Goal: Navigation & Orientation: Find specific page/section

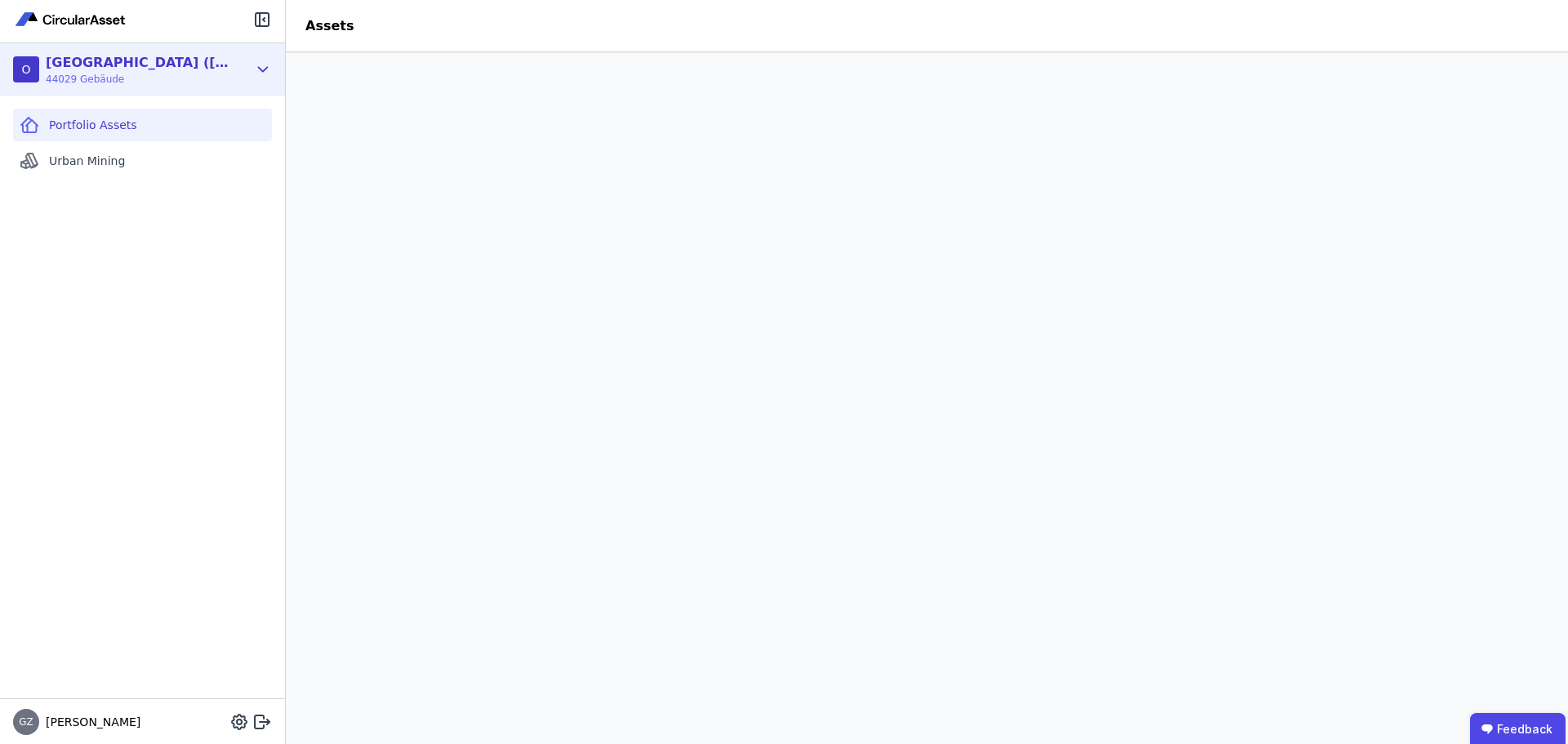
click at [265, 73] on icon at bounding box center [263, 69] width 18 height 20
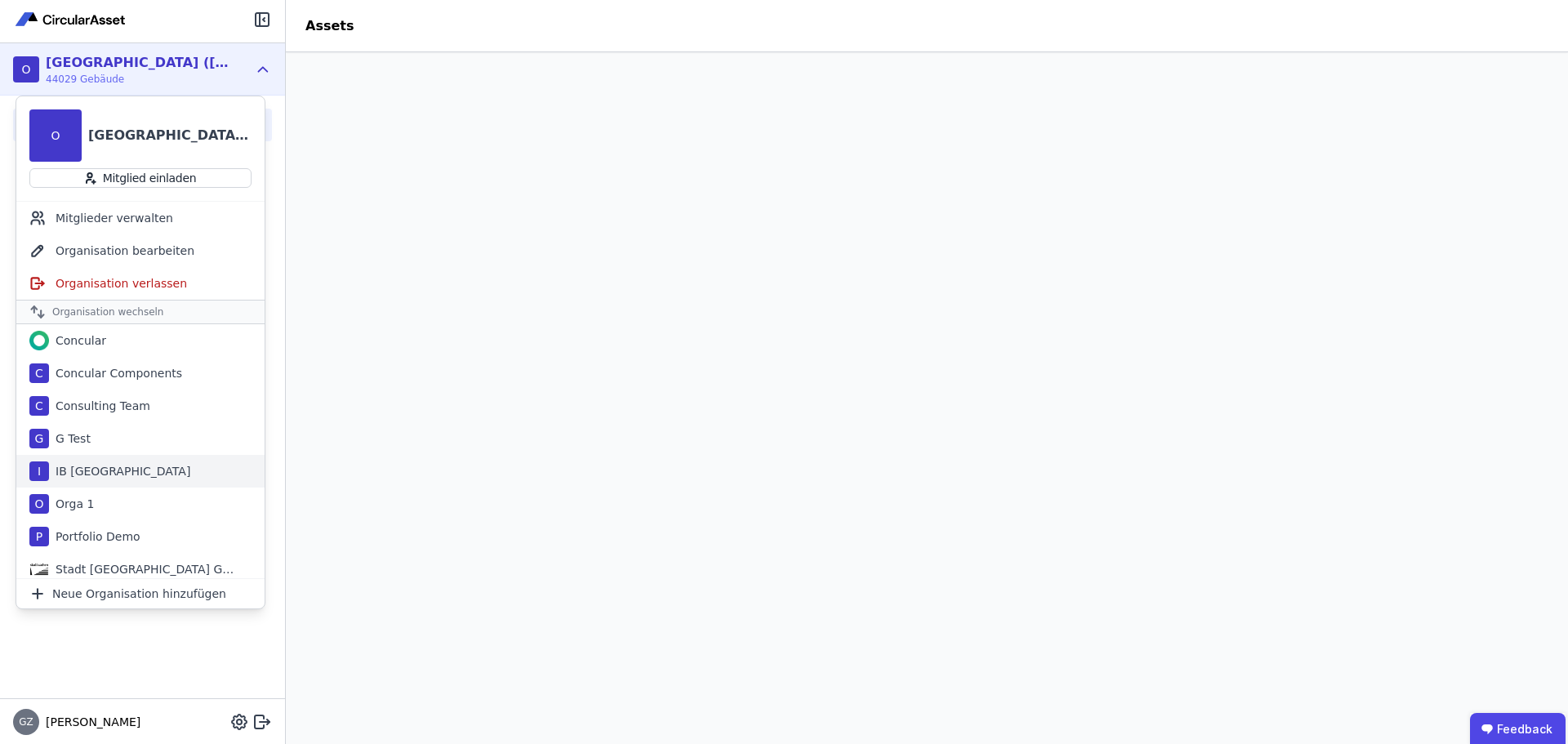
click at [94, 473] on div "IB [GEOGRAPHIC_DATA]" at bounding box center [120, 471] width 141 height 16
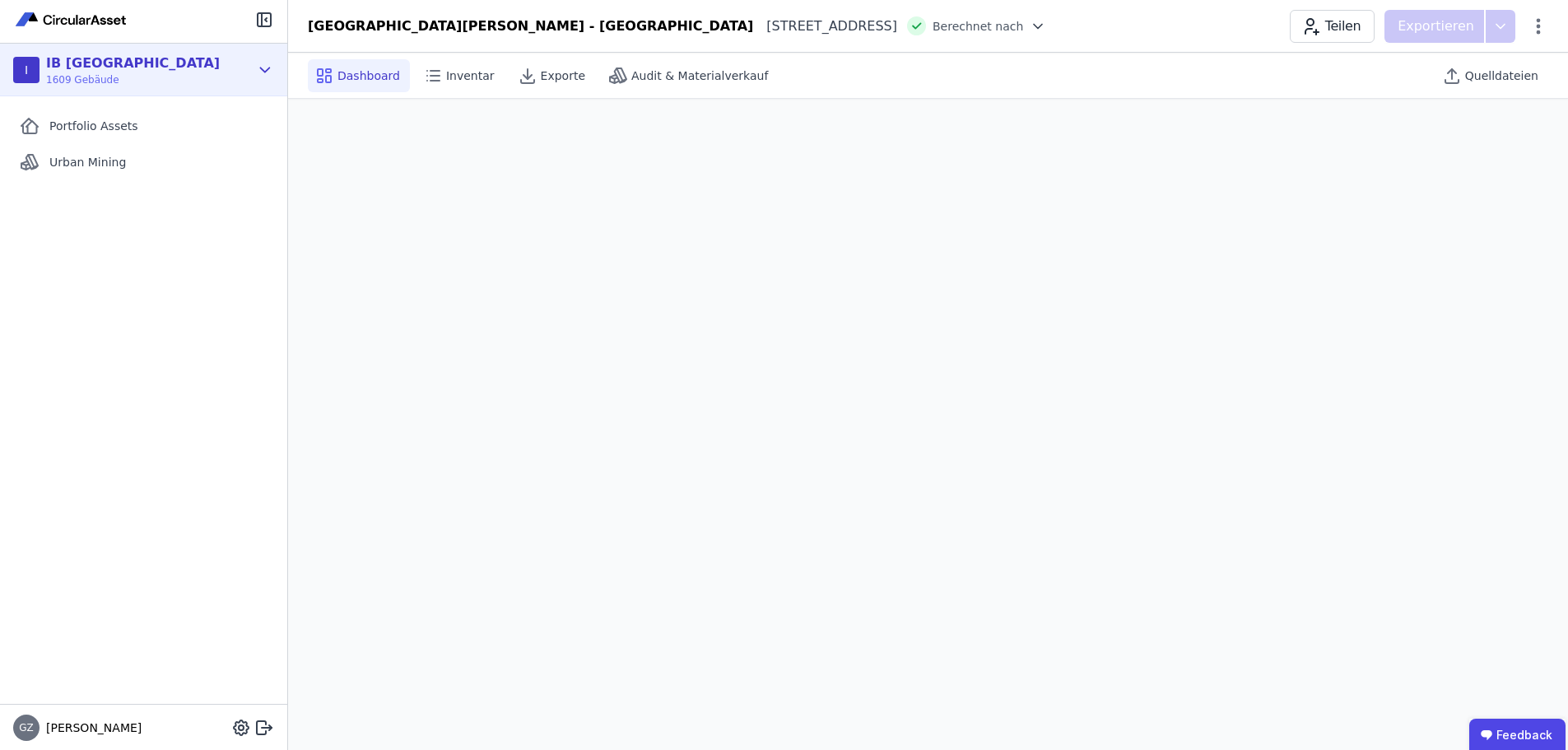
click at [251, 72] on div "I [GEOGRAPHIC_DATA] 1609 Gebäude" at bounding box center [143, 69] width 287 height 53
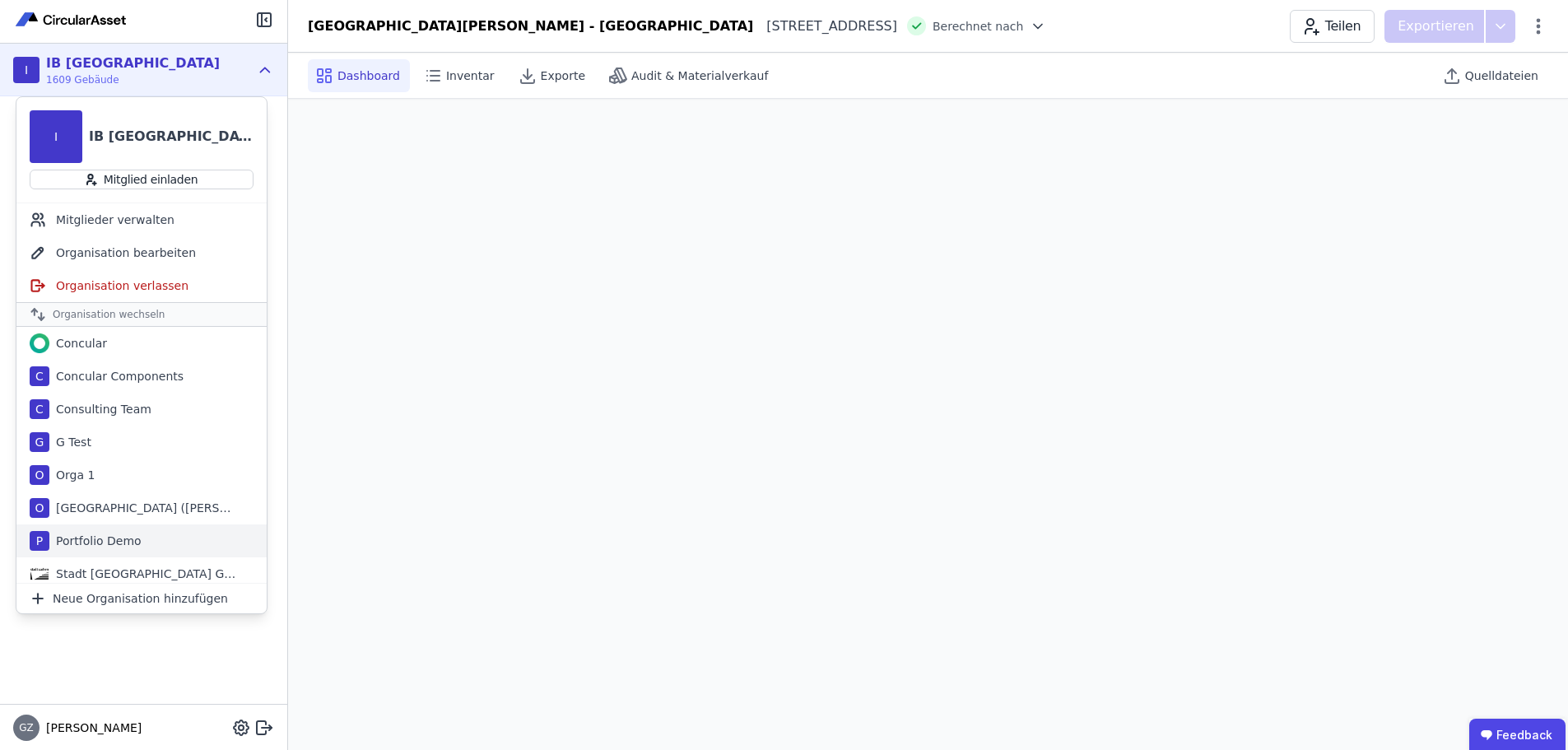
click at [126, 538] on div "Portfolio Demo" at bounding box center [95, 541] width 92 height 16
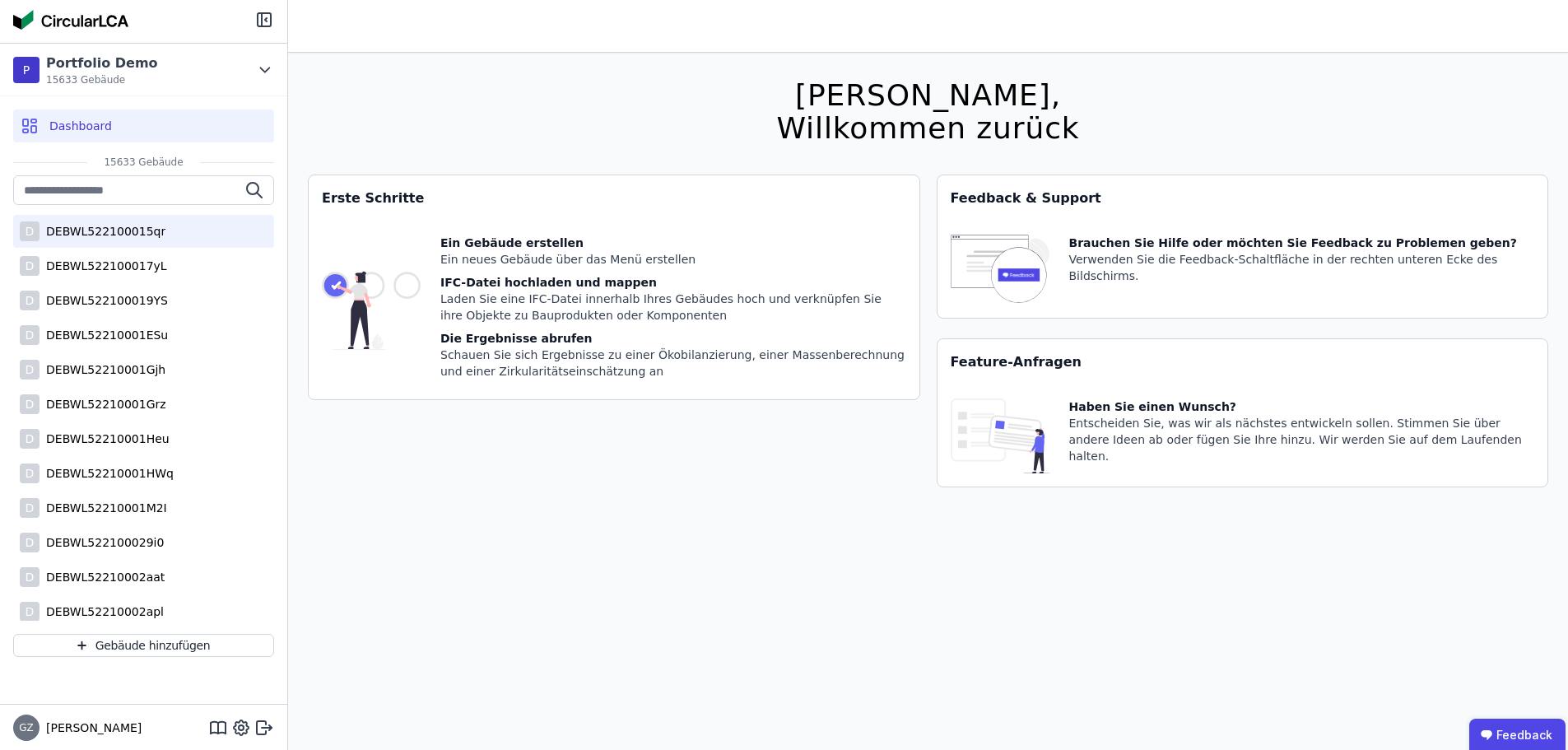
click at [134, 233] on div "DEBWL522100015qr" at bounding box center [102, 231] width 126 height 16
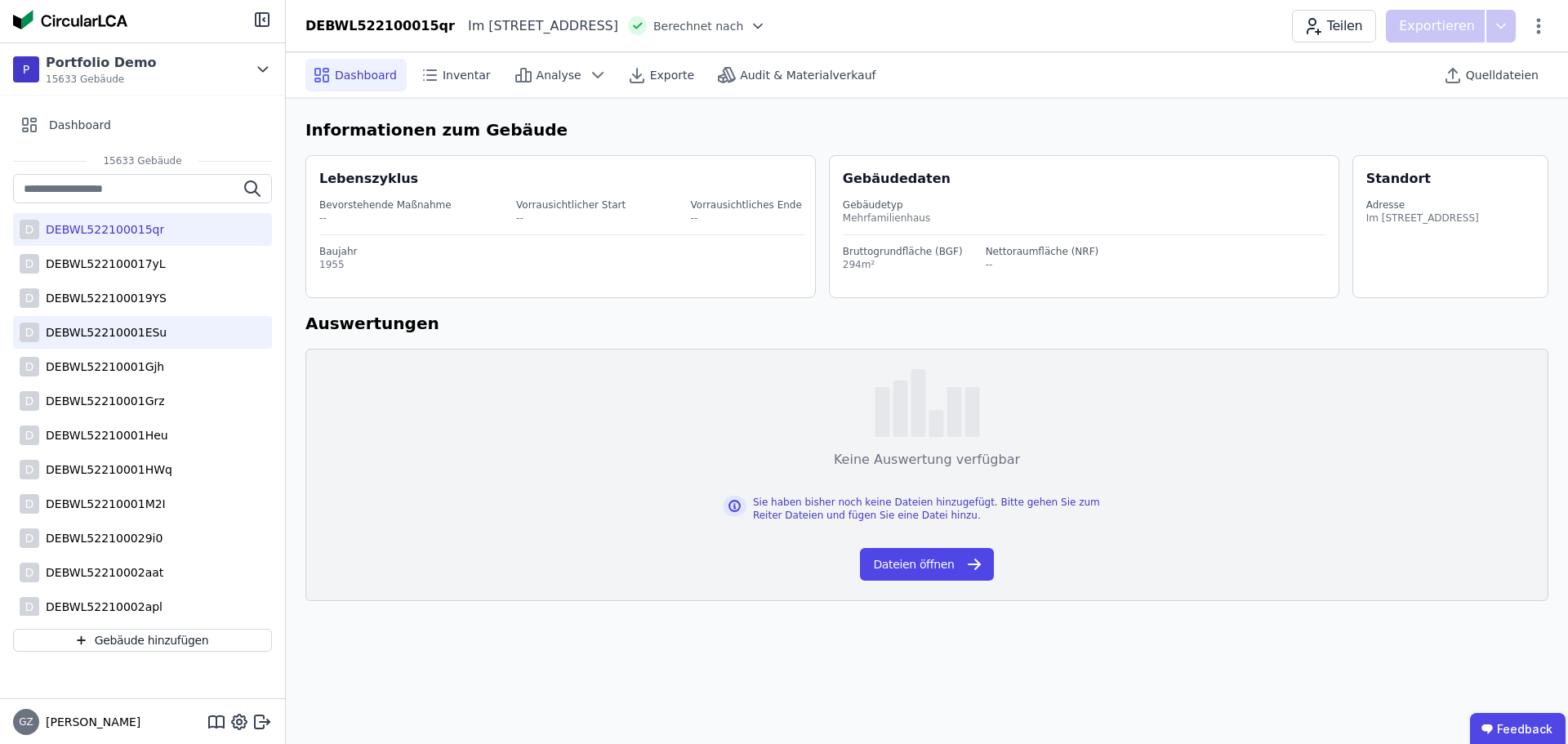
click at [125, 331] on div "DEBWL52210001ESu" at bounding box center [103, 332] width 127 height 16
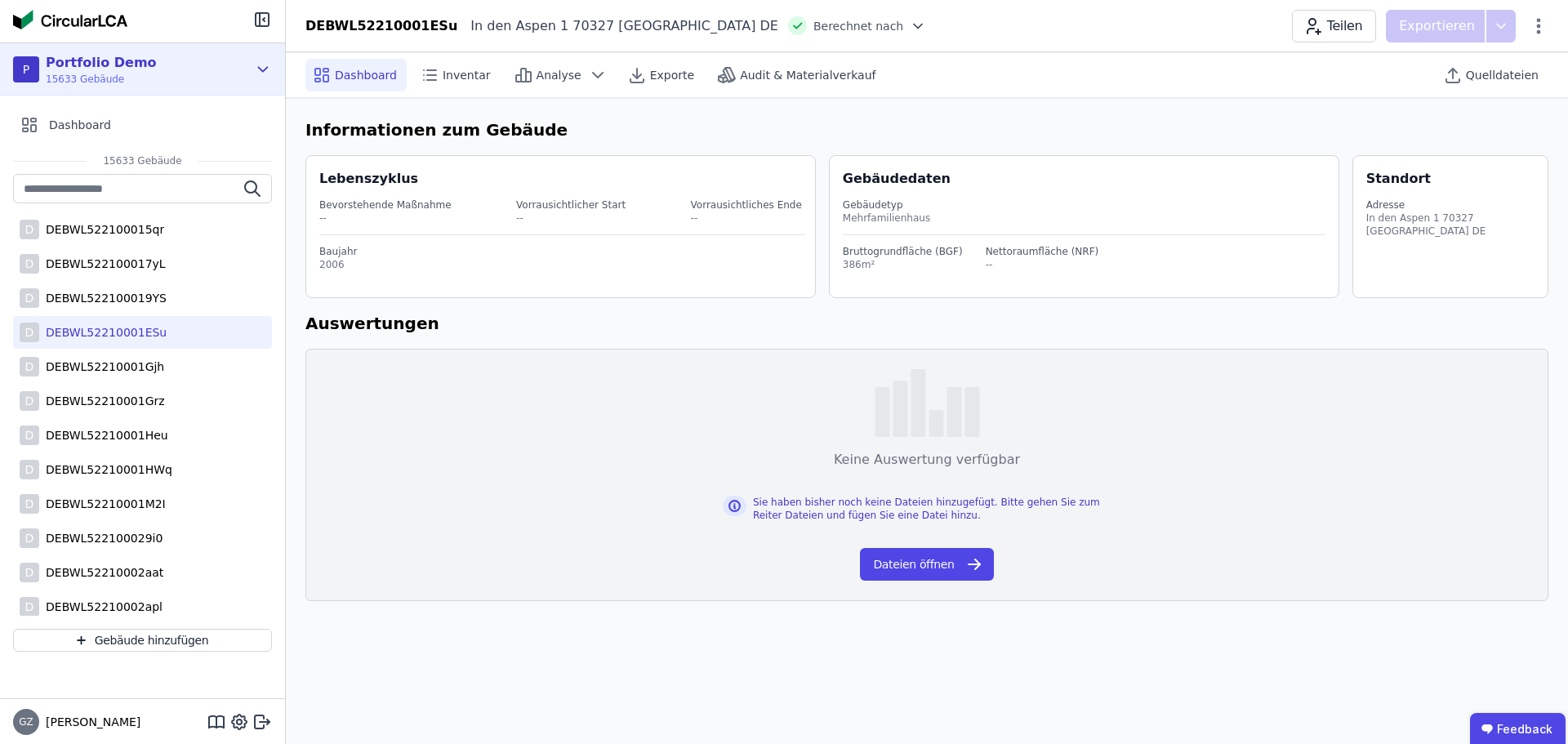
click at [170, 53] on div "P Portfolio Demo 15633 Gebäude" at bounding box center [142, 69] width 285 height 53
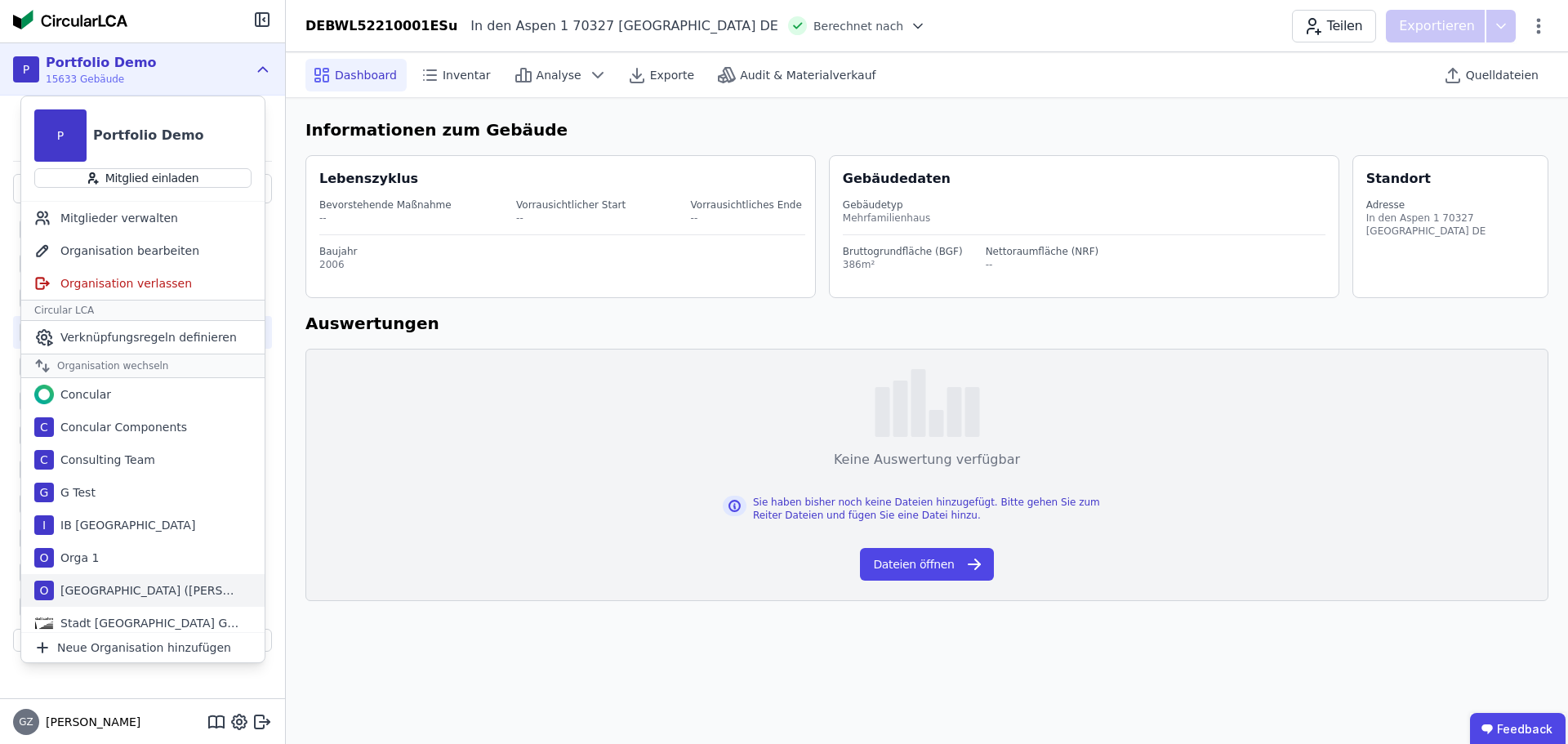
click at [74, 515] on div "I IB [GEOGRAPHIC_DATA]" at bounding box center [143, 525] width 244 height 33
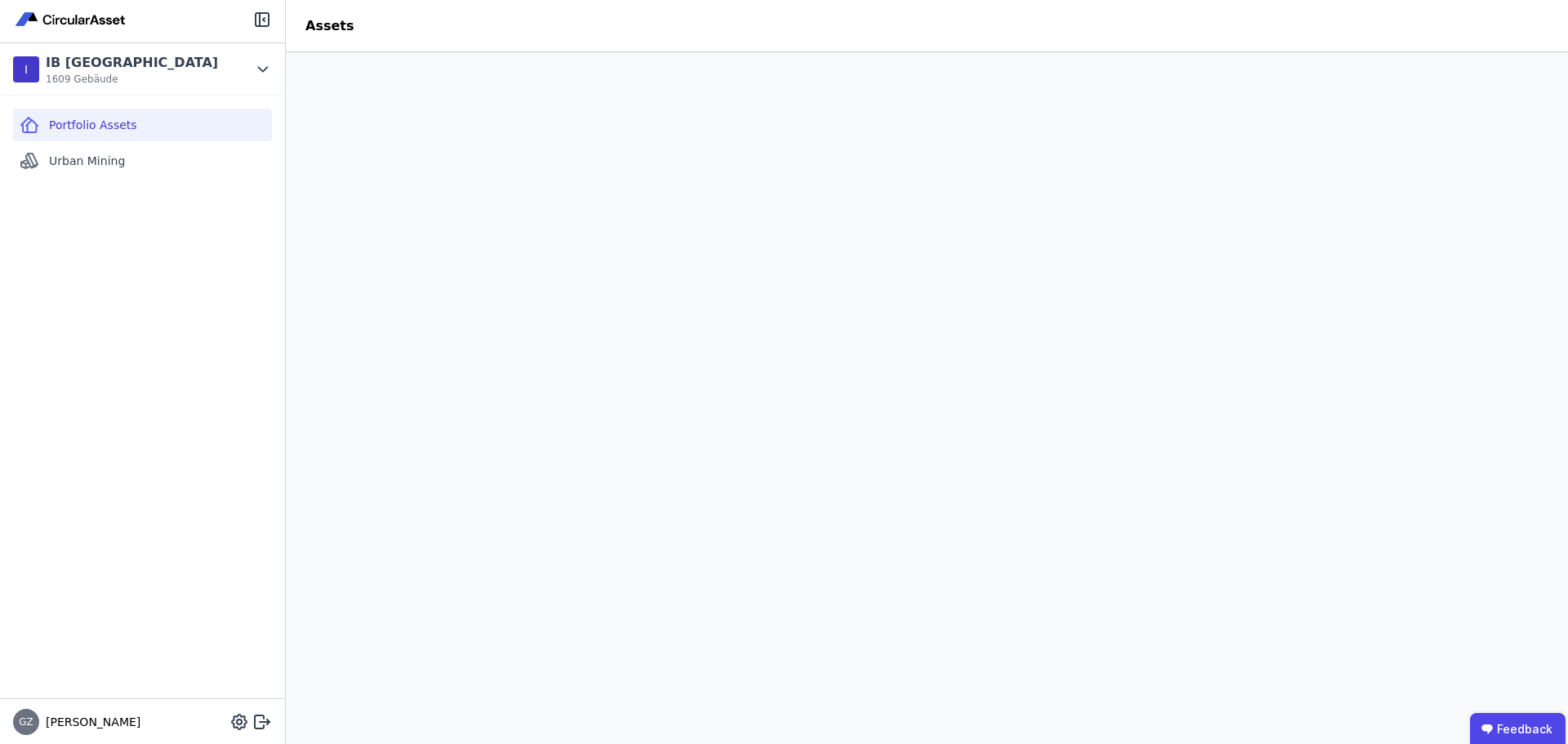
click at [88, 18] on img at bounding box center [71, 19] width 116 height 20
click at [257, 68] on icon at bounding box center [263, 69] width 18 height 20
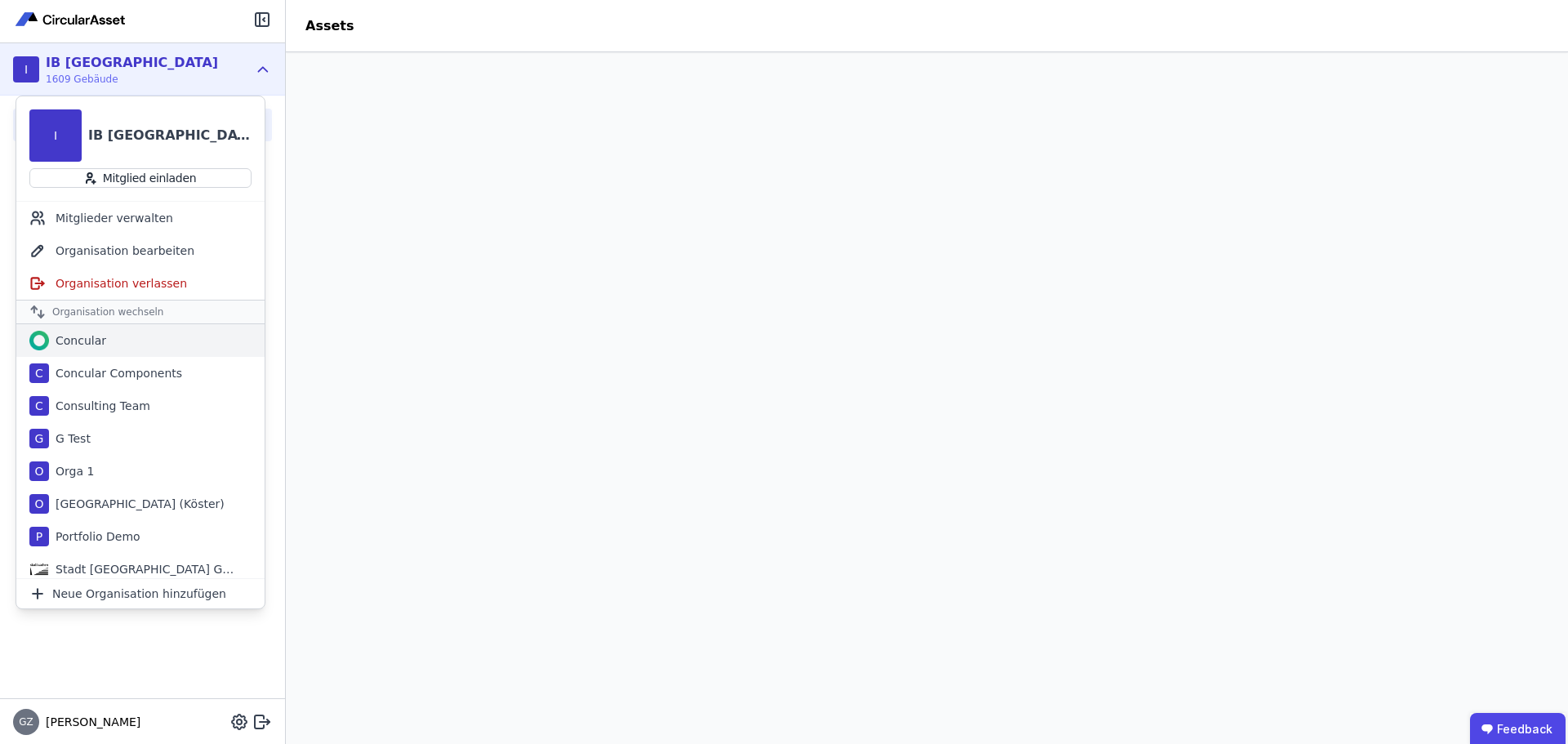
click at [102, 340] on div "Concular" at bounding box center [77, 340] width 57 height 16
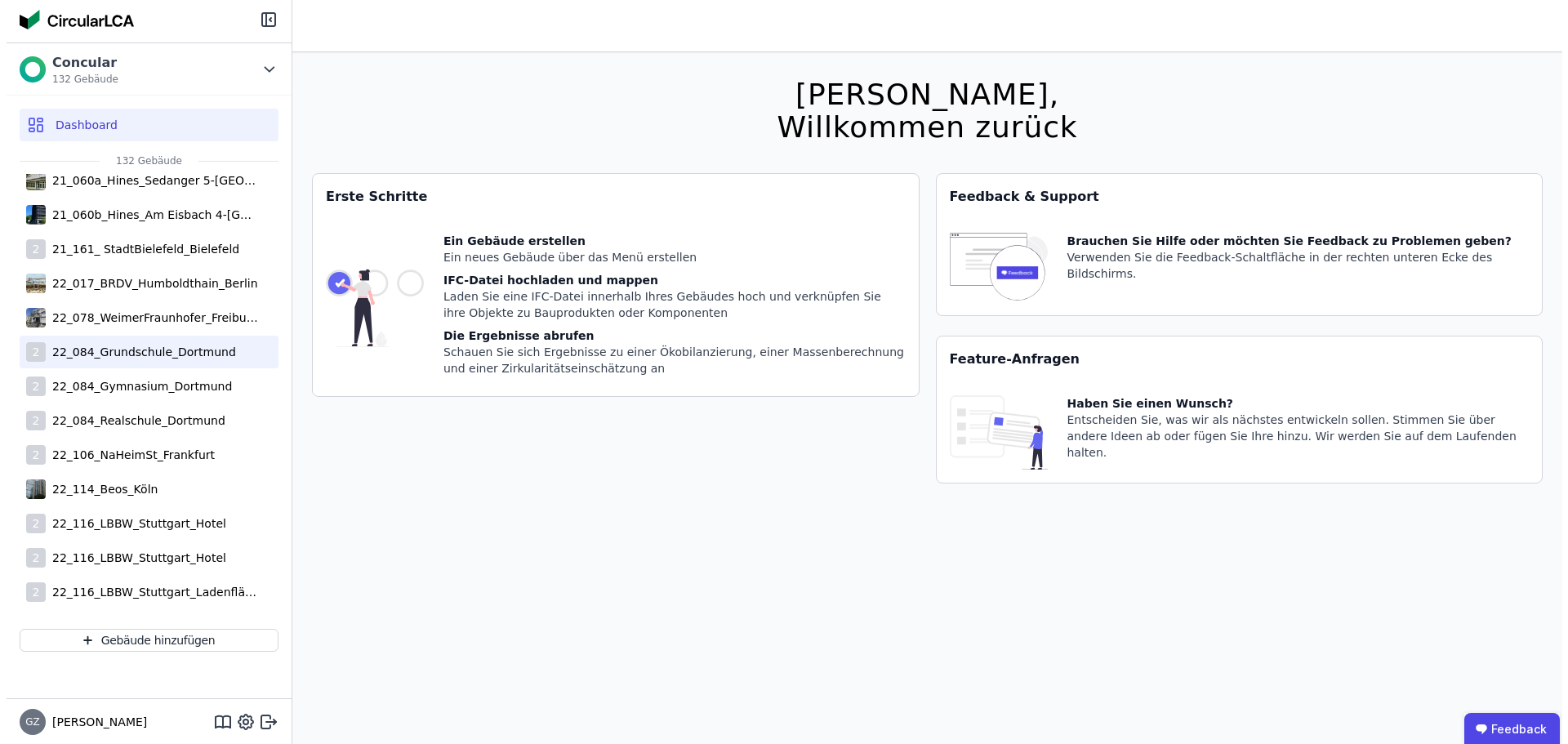
scroll to position [245, 0]
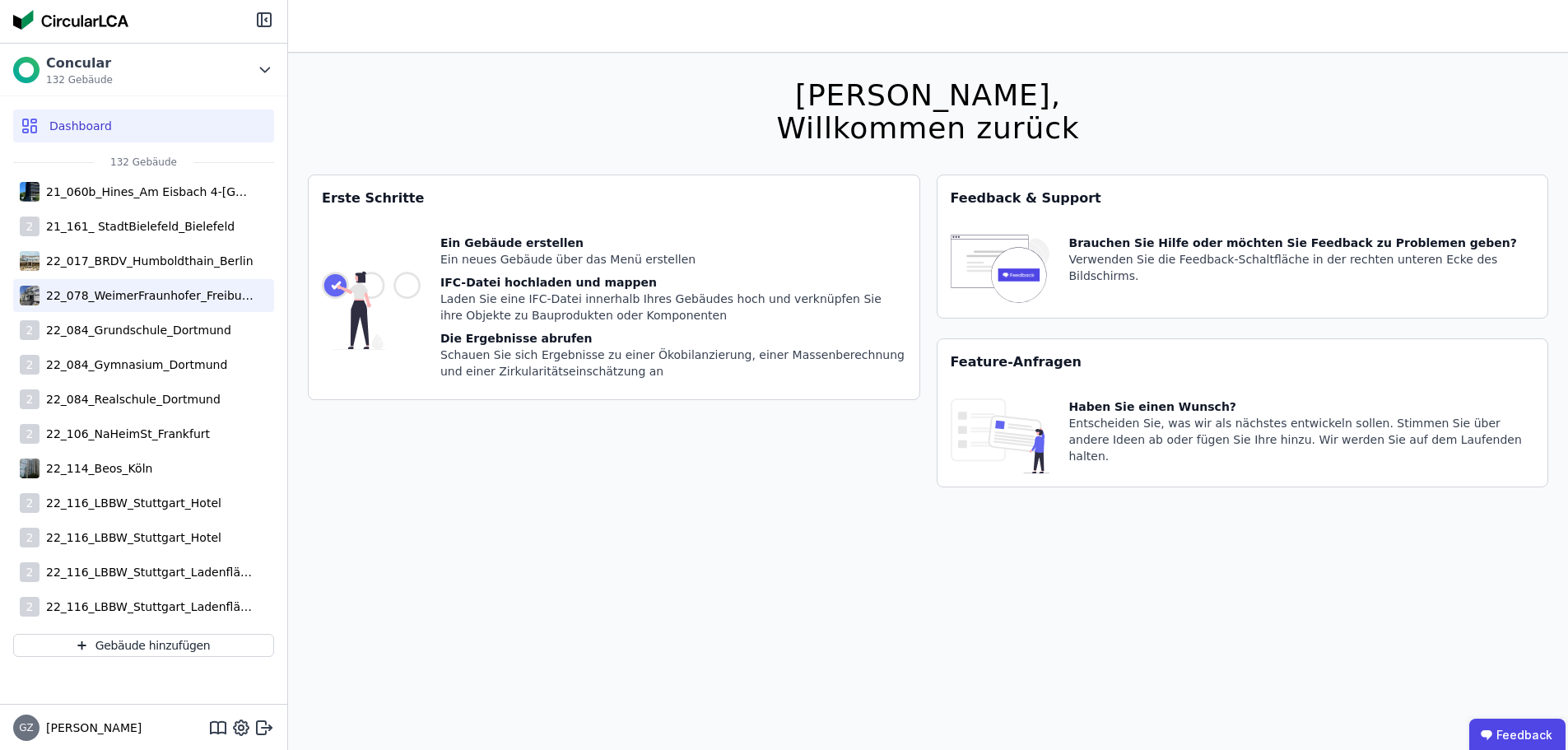
click at [149, 296] on div "22_078_WeimerFraunhofer_Freiburg" at bounding box center [147, 295] width 214 height 16
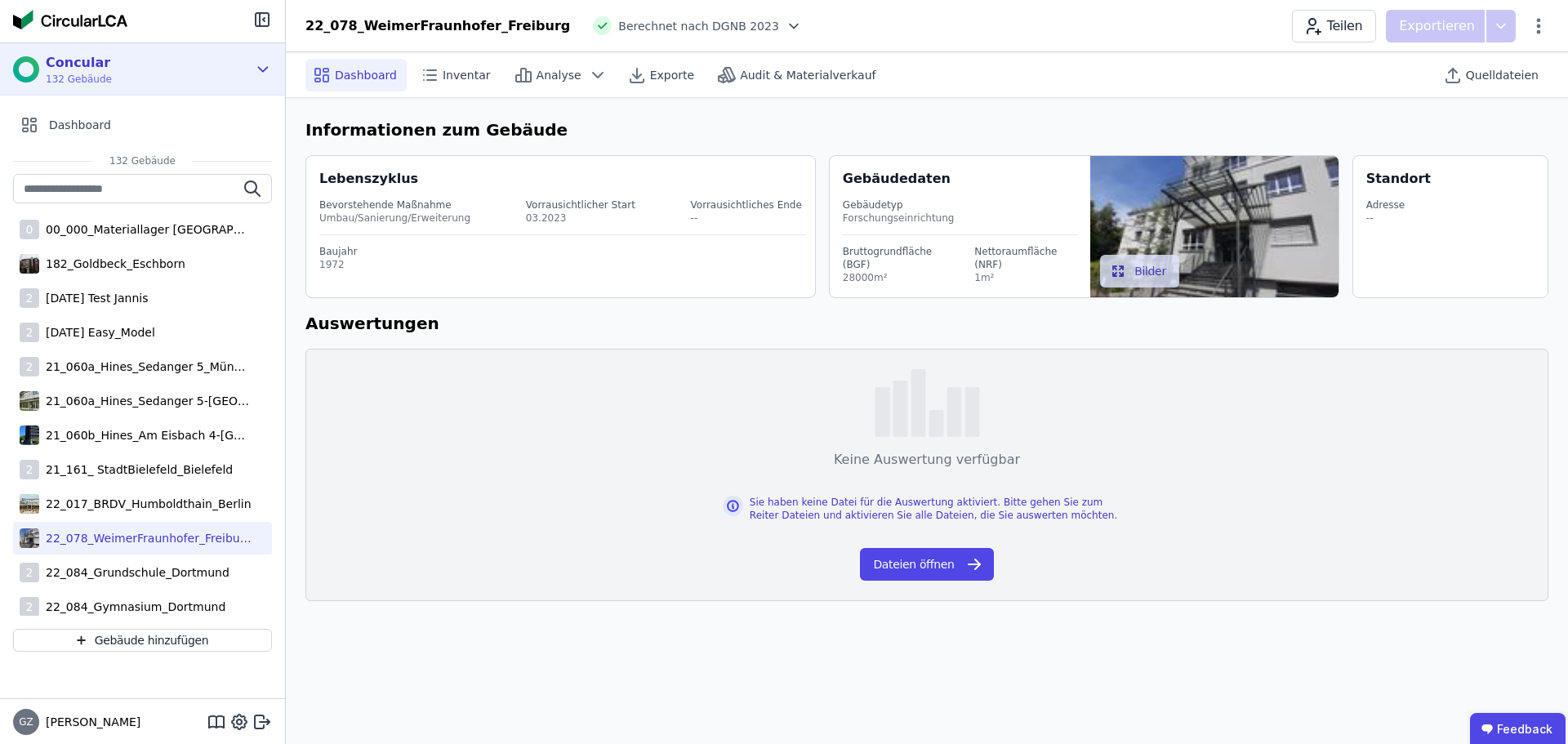
click at [220, 78] on div "Concular 132 Gebäude" at bounding box center [130, 70] width 234 height 33
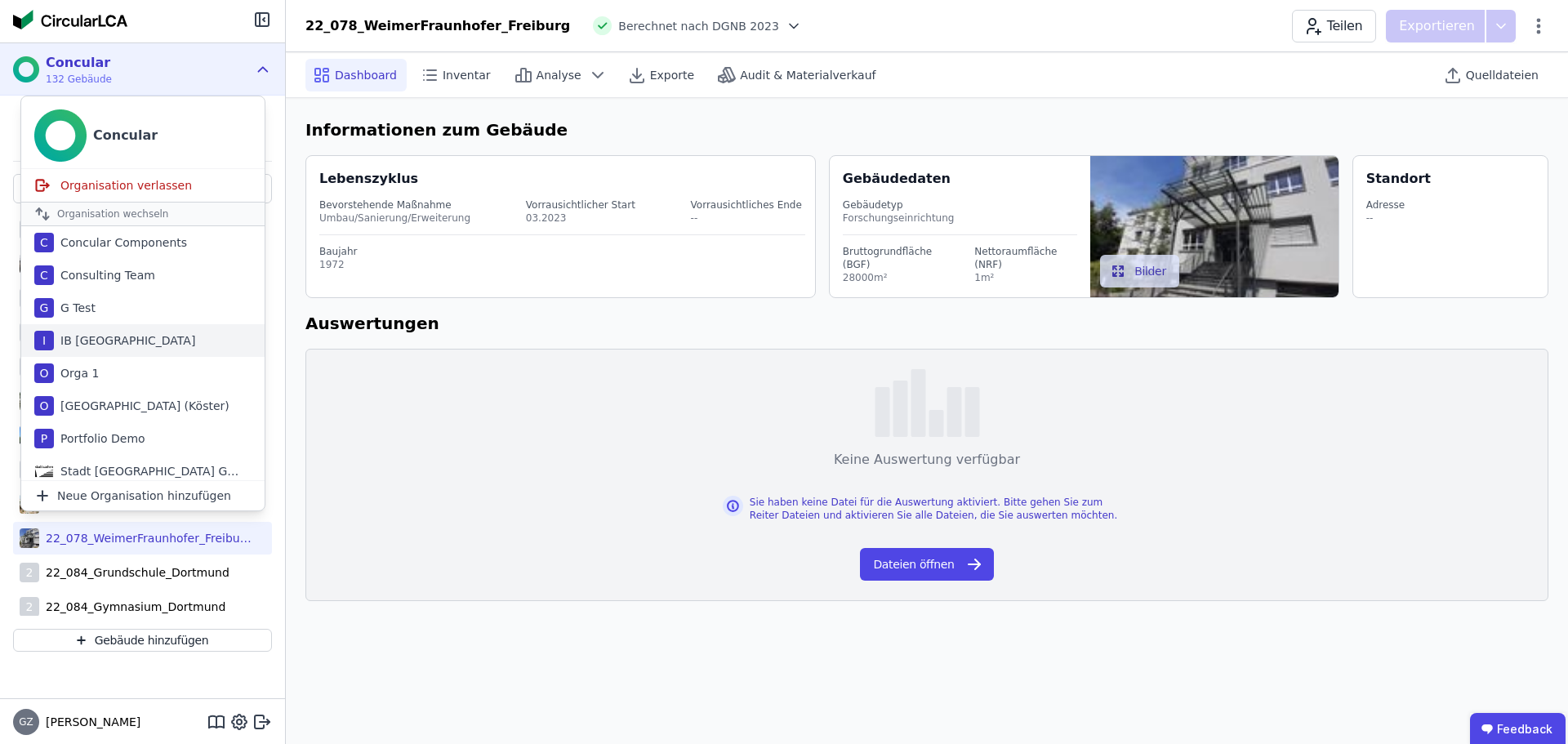
click at [98, 333] on div "IB [GEOGRAPHIC_DATA]" at bounding box center [125, 340] width 141 height 16
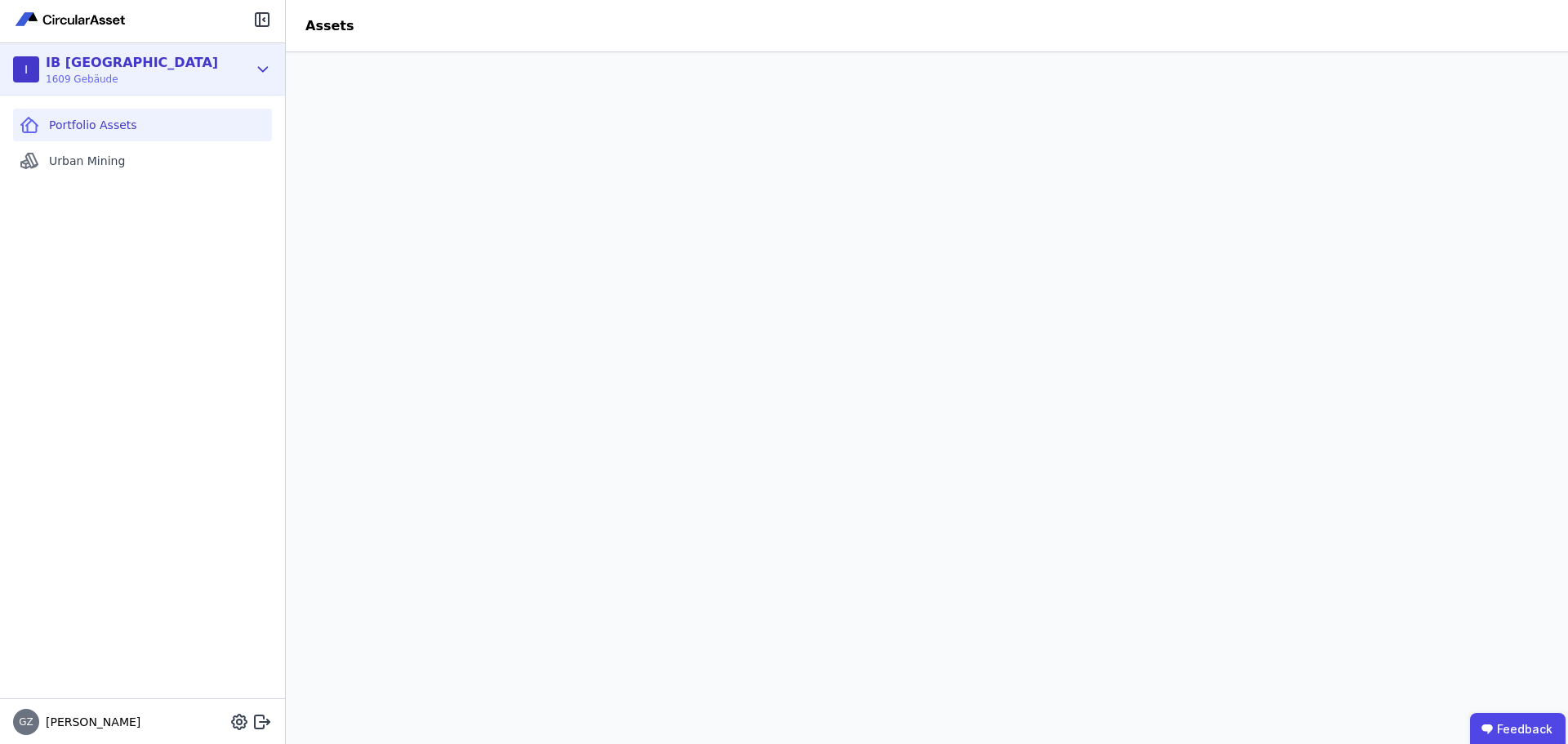
click at [268, 66] on icon at bounding box center [263, 69] width 18 height 20
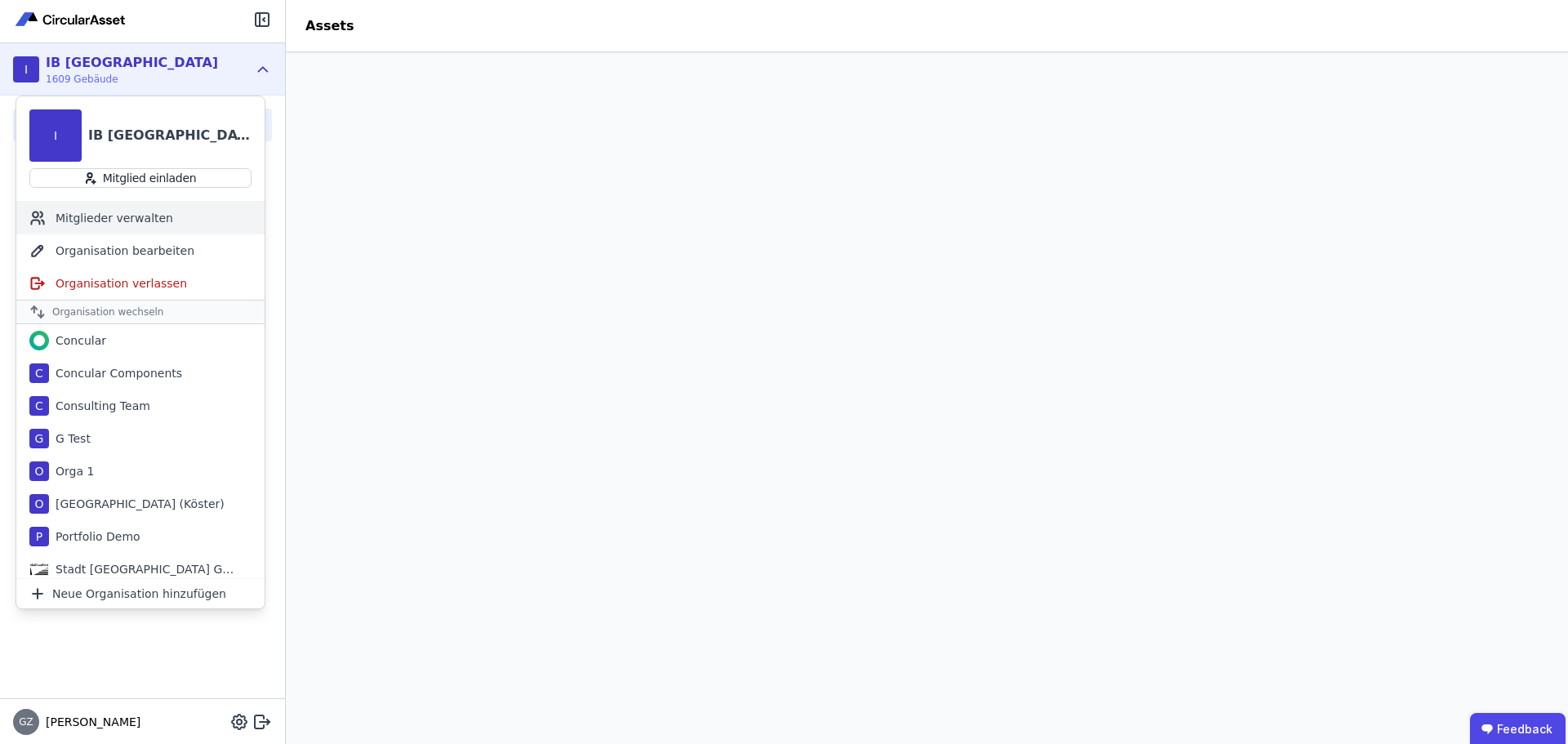
click at [144, 219] on div "Mitglieder verwalten" at bounding box center [140, 218] width 248 height 33
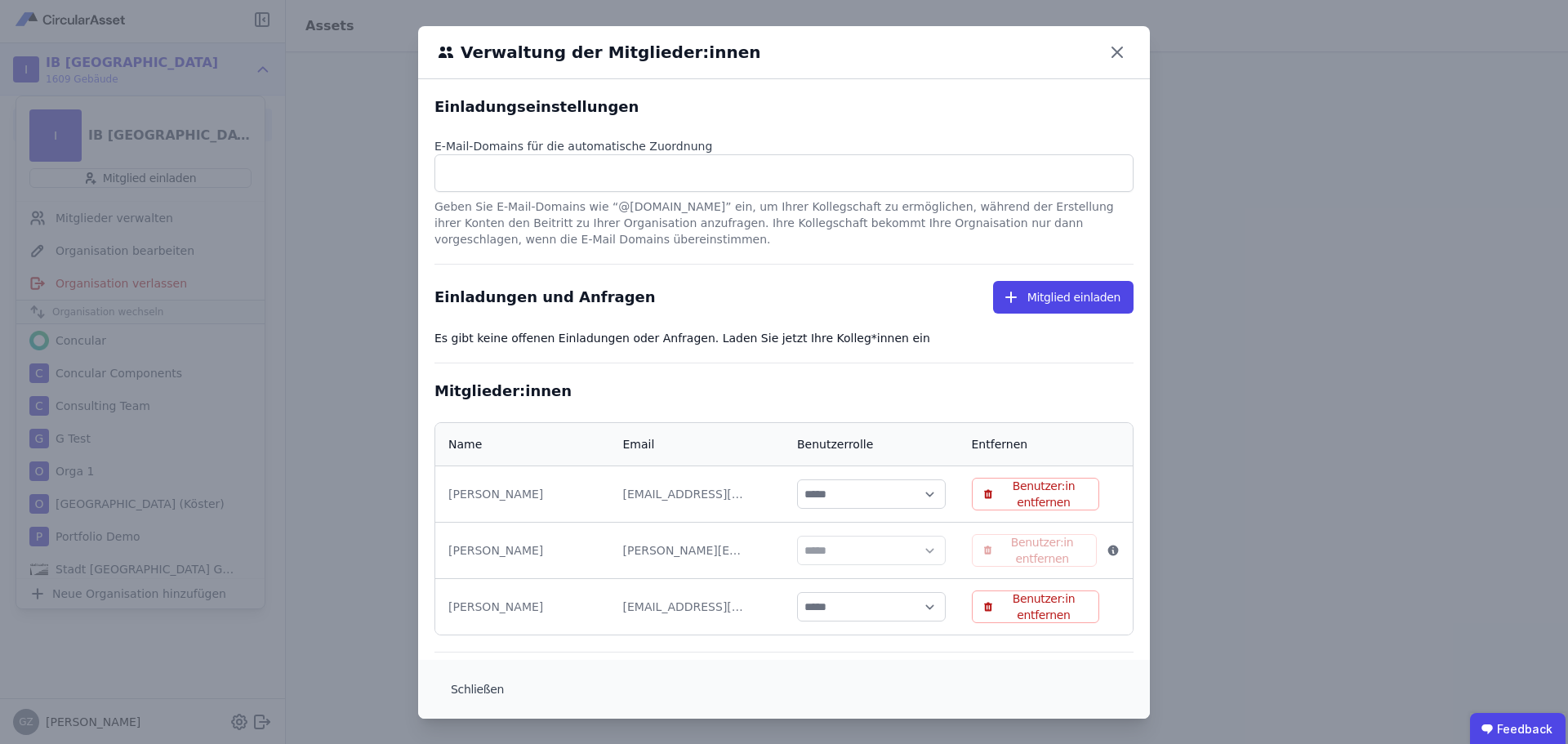
scroll to position [9, 0]
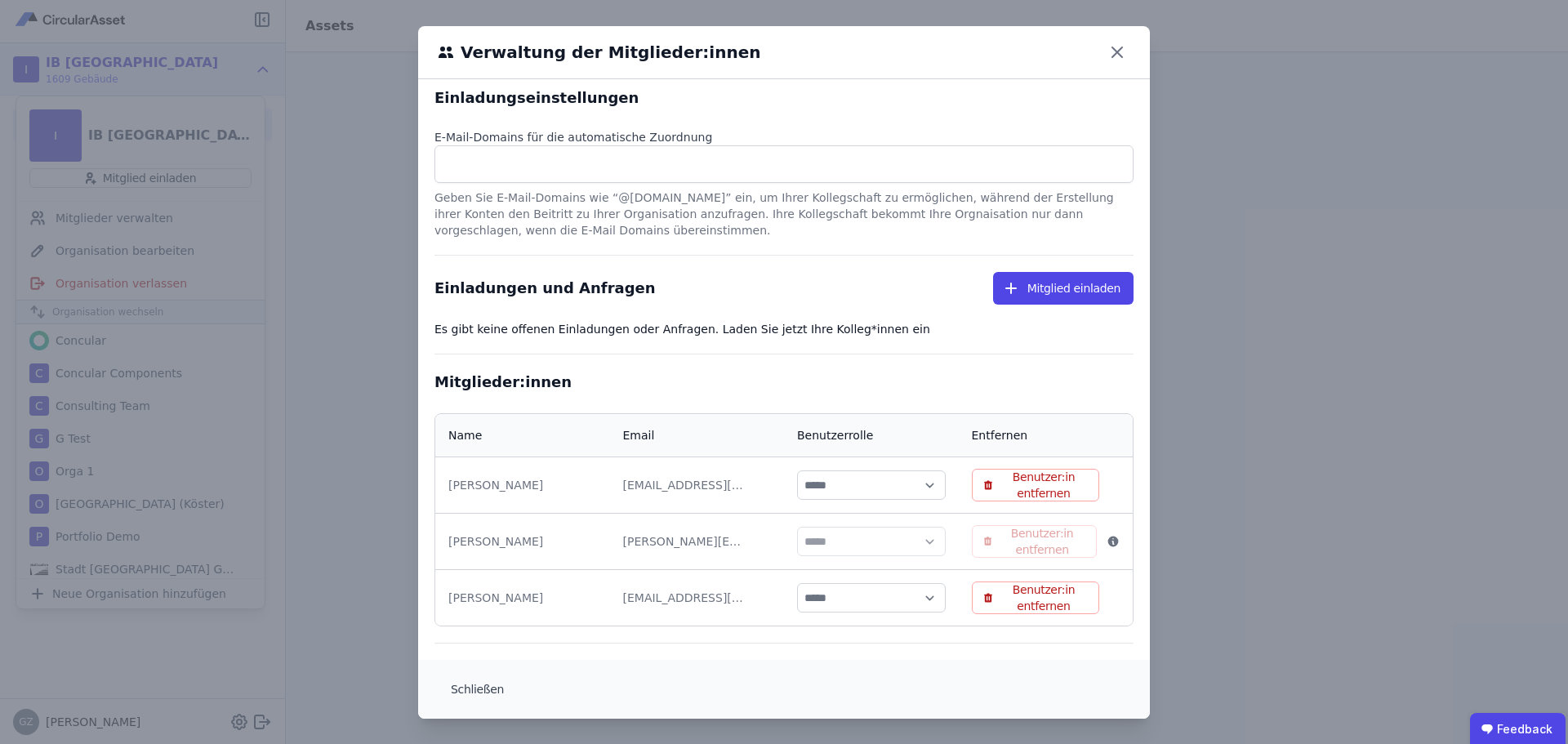
click at [387, 350] on div "Verwaltung der Mitglieder:innen Einladungseinstellungen E-Mail-Domains für die …" at bounding box center [784, 372] width 1568 height 745
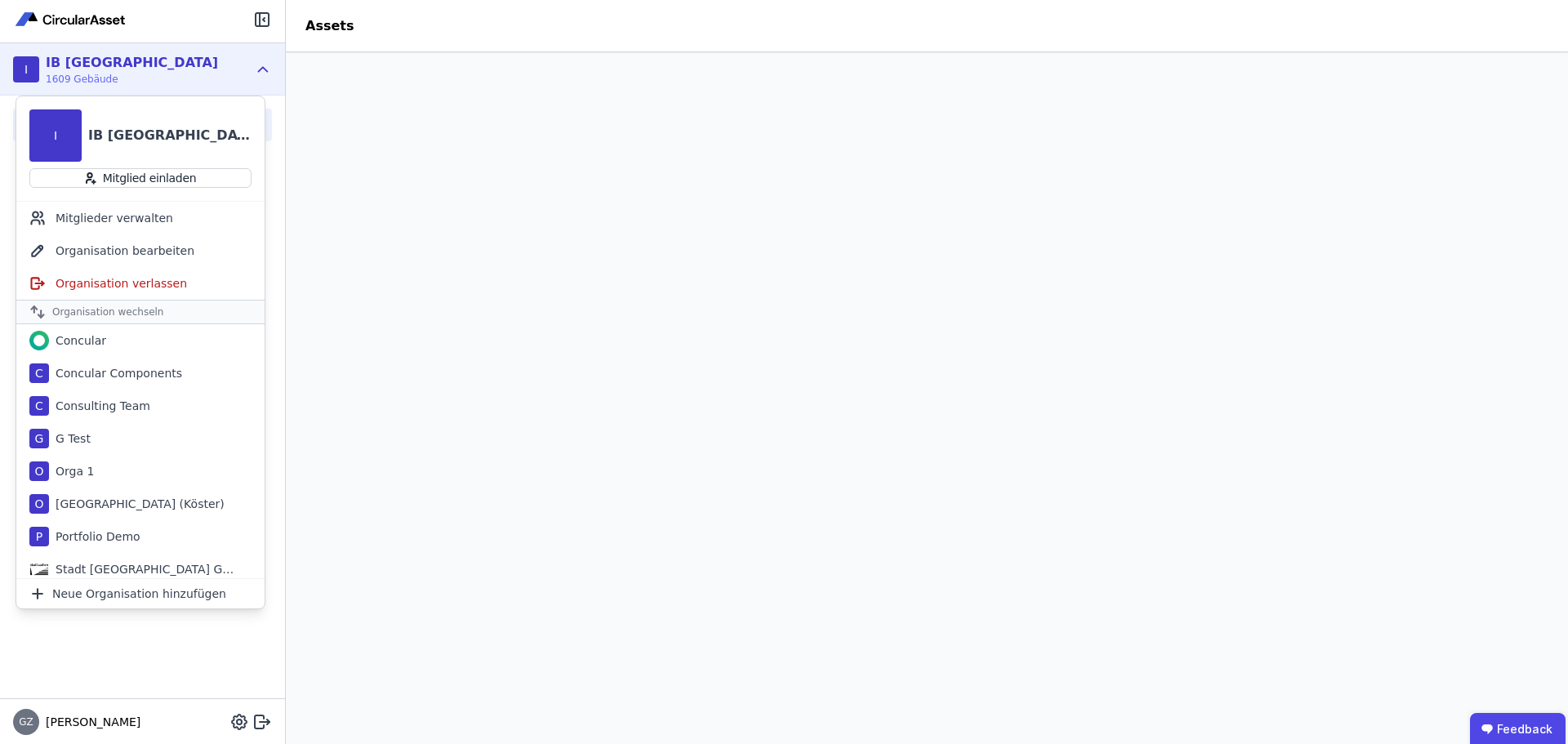
click at [256, 69] on icon at bounding box center [263, 69] width 18 height 20
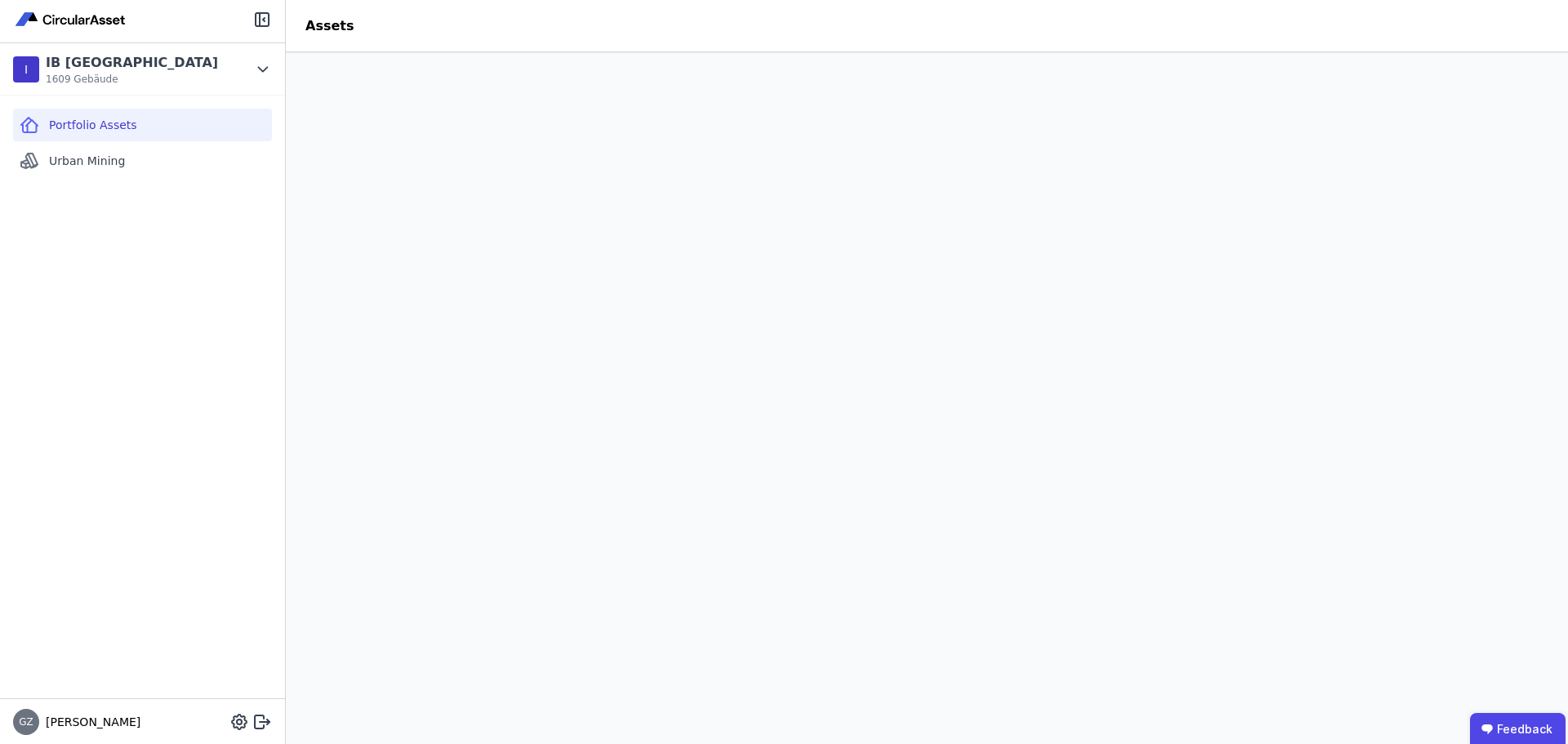
click at [115, 121] on span "Portfolio Assets" at bounding box center [93, 125] width 88 height 16
click at [88, 159] on span "Urban Mining" at bounding box center [87, 160] width 76 height 16
click at [138, 120] on div "Portfolio Assets" at bounding box center [142, 125] width 259 height 33
